Goal: Transaction & Acquisition: Purchase product/service

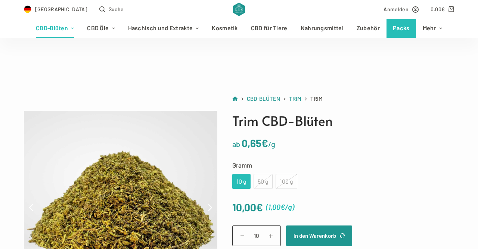
scroll to position [59, 0]
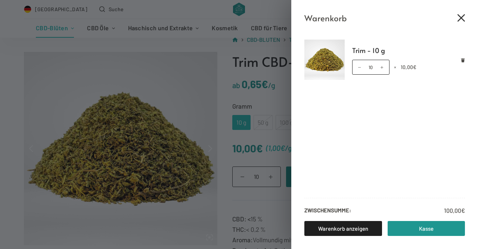
click at [461, 18] on icon "Close cart drawer" at bounding box center [460, 17] width 7 height 7
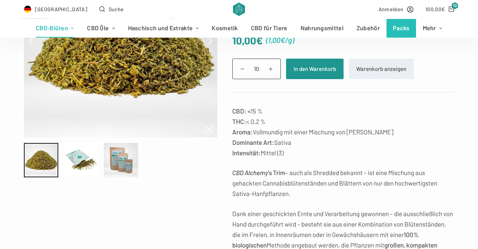
scroll to position [172, 0]
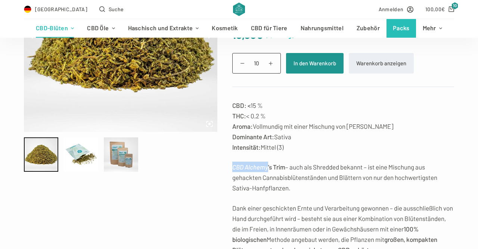
drag, startPoint x: 267, startPoint y: 169, endPoint x: 229, endPoint y: 172, distance: 38.2
click at [229, 172] on div "Trim CBD-Blüten ab 0,65 € /g Gramm Wähle eine Option 10 g 50 g 100 g 10 g 50 g …" at bounding box center [335, 164] width 237 height 452
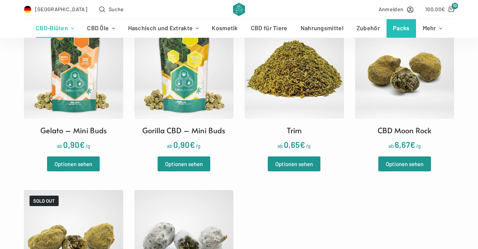
scroll to position [1131, 0]
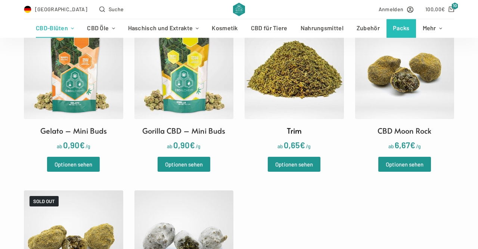
click at [294, 84] on img at bounding box center [293, 69] width 99 height 99
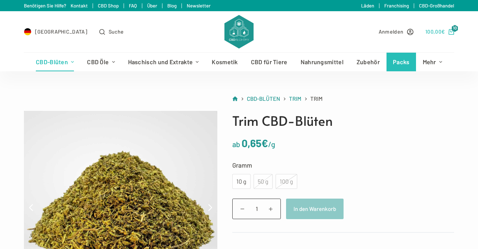
click at [453, 32] on icon "Shopping cart" at bounding box center [451, 32] width 6 height 6
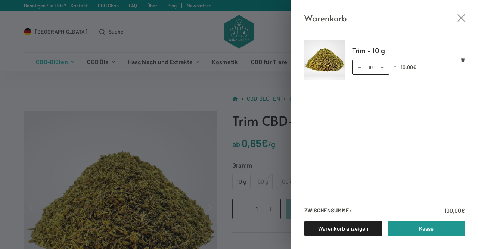
click at [262, 127] on div "Warenkorb Trim - 10 g Trim - 10 g Menge 10 × 10,00 € Zwischensumme: 100,00 € Wa…" at bounding box center [239, 124] width 478 height 249
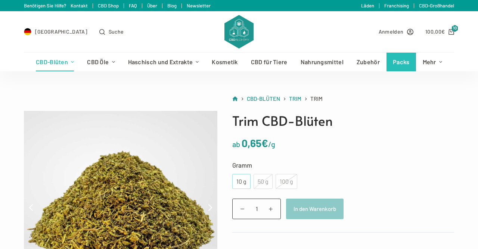
click at [239, 178] on div "10 g" at bounding box center [241, 182] width 9 height 10
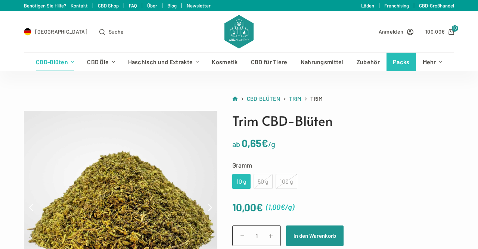
click at [410, 164] on label "Gramm" at bounding box center [343, 165] width 222 height 10
click at [0, 0] on select "Wähle eine Option 10 g 50 g 100 g" at bounding box center [0, 0] width 0 height 0
